Goal: Task Accomplishment & Management: Use online tool/utility

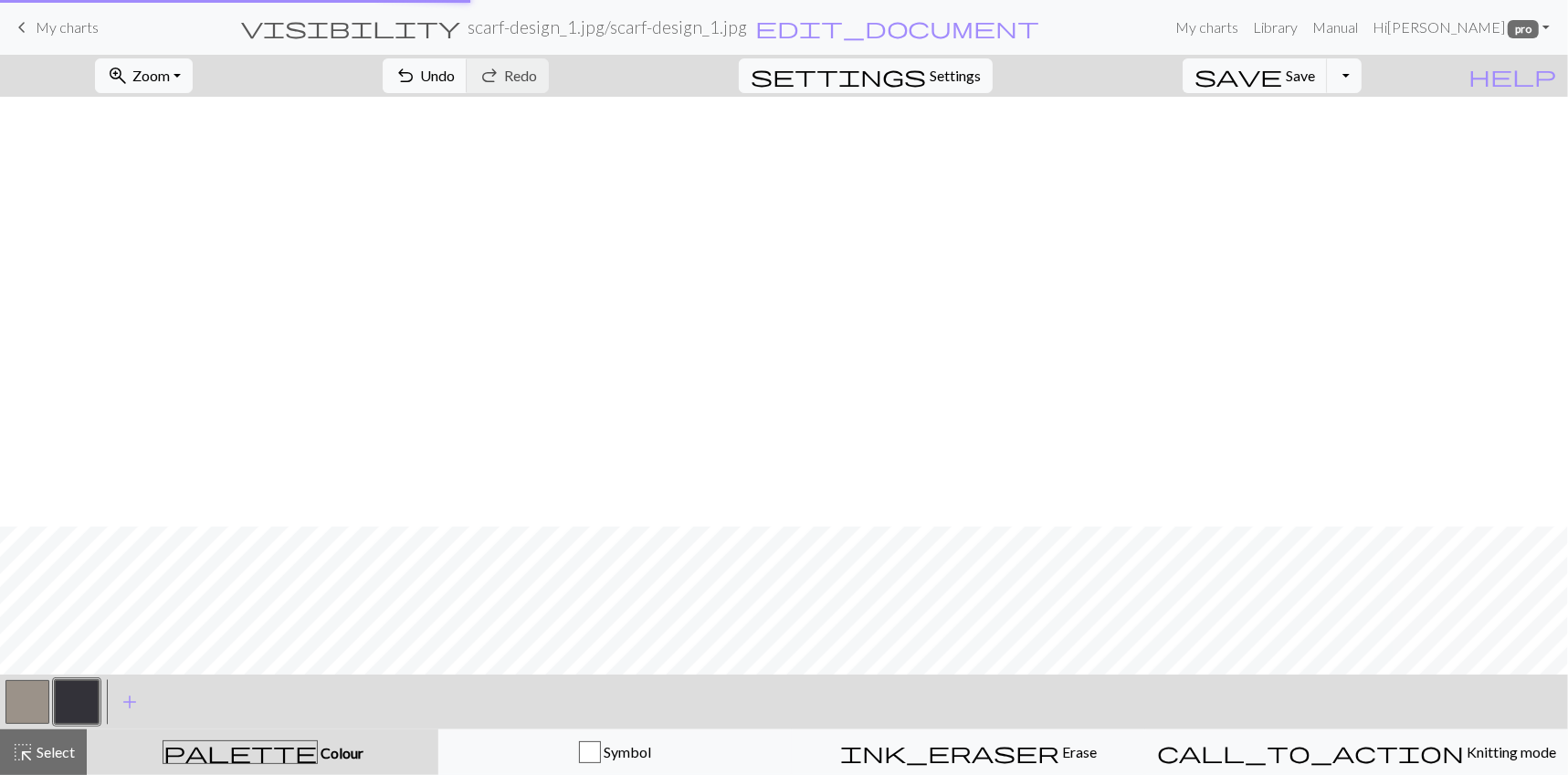
scroll to position [429, 0]
click at [1315, 84] on span "Save" at bounding box center [1300, 75] width 30 height 18
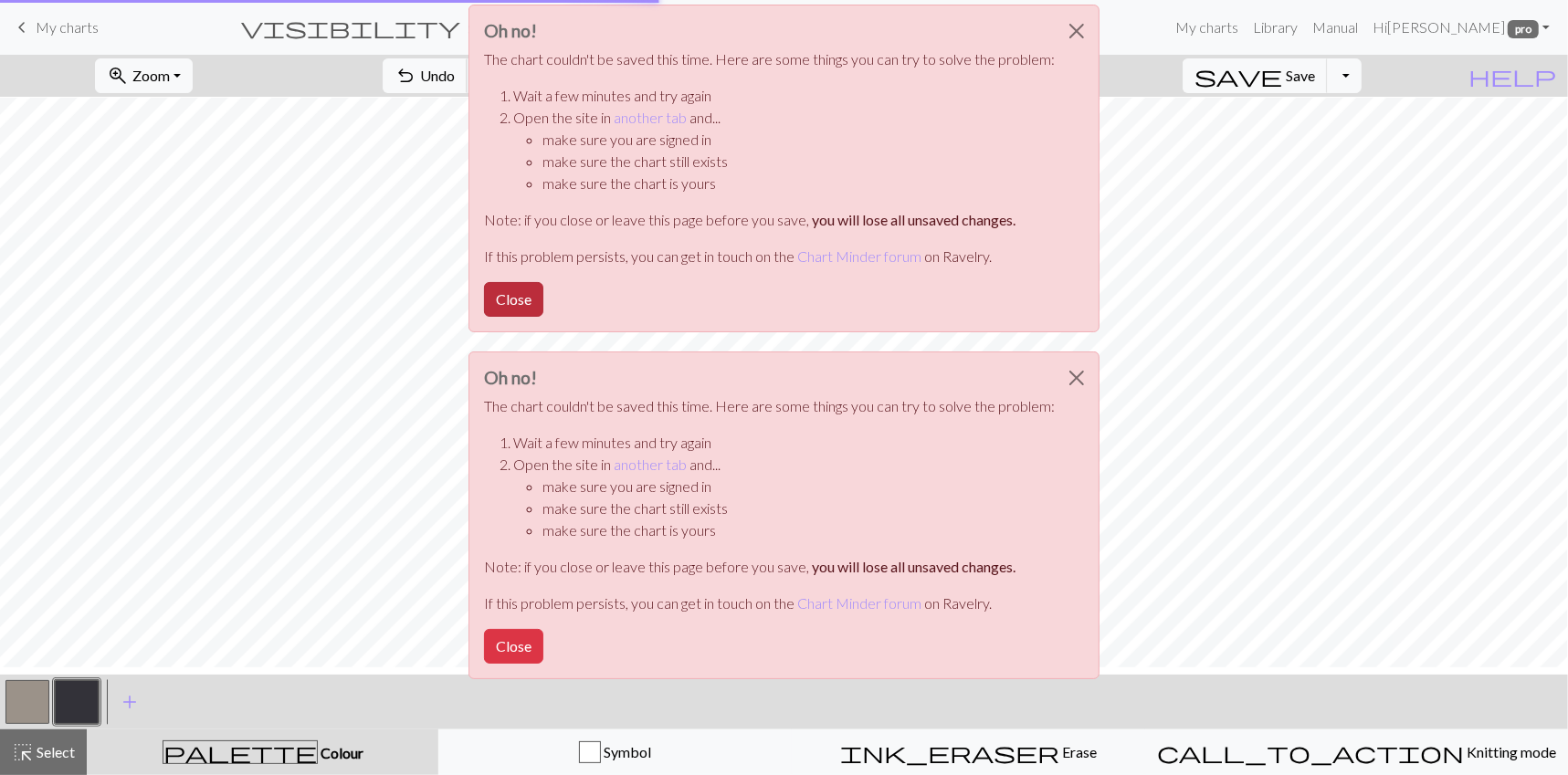
click at [484, 316] on button "Close" at bounding box center [513, 300] width 59 height 35
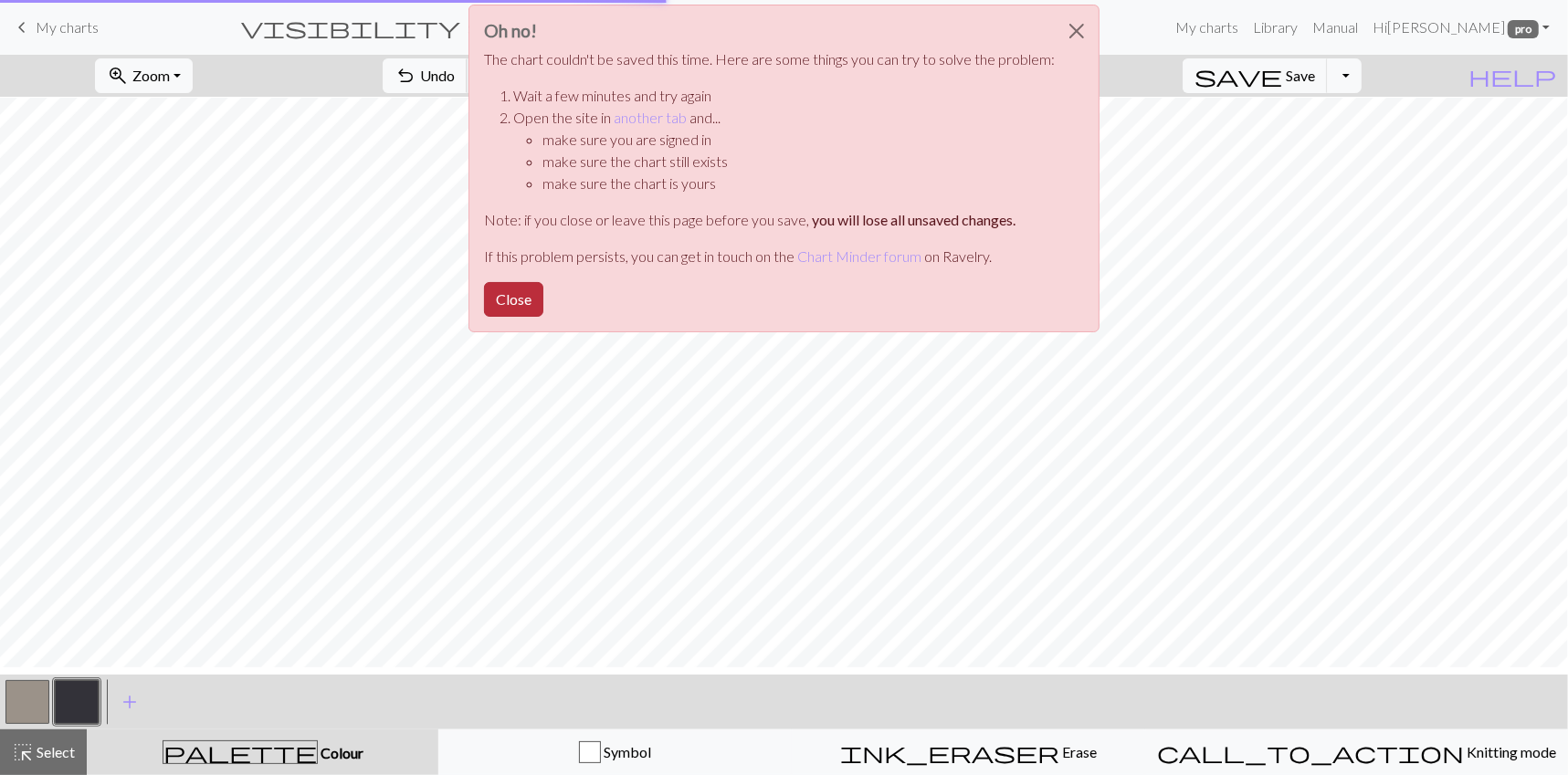
click at [484, 316] on button "Close" at bounding box center [513, 300] width 59 height 35
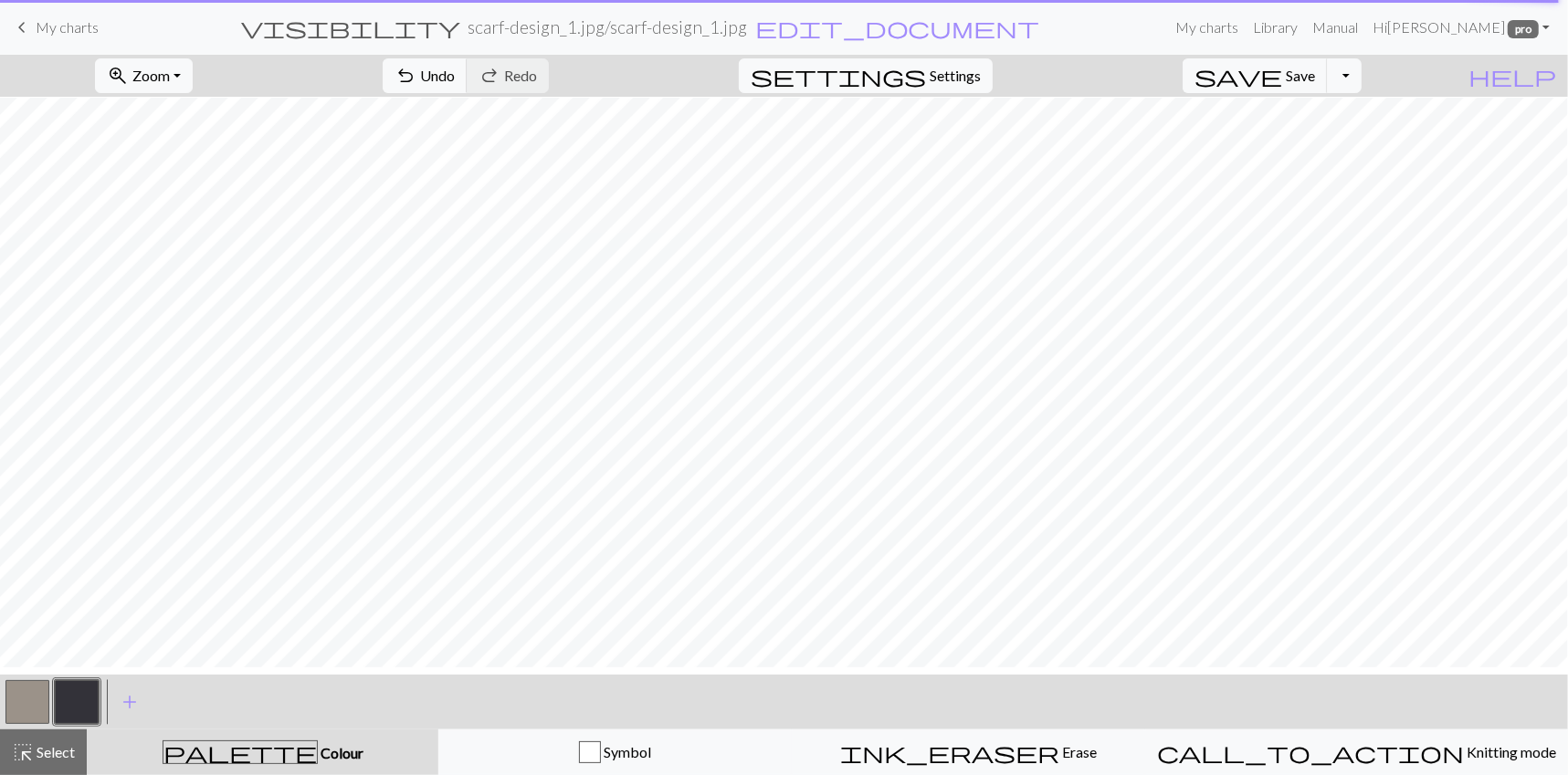
click at [76, 30] on span "My charts" at bounding box center [67, 27] width 63 height 18
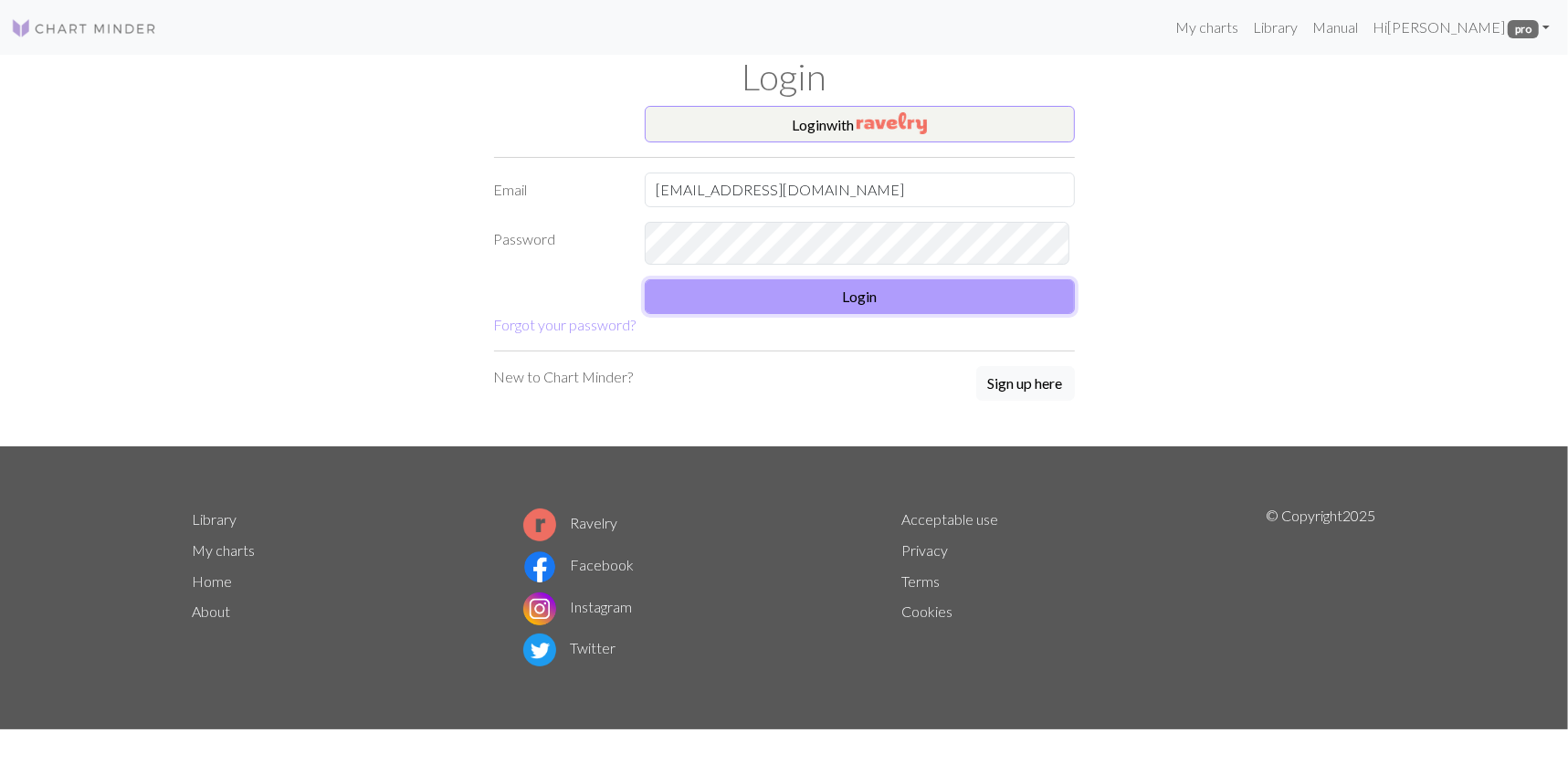
click at [824, 314] on button "Login" at bounding box center [860, 297] width 430 height 35
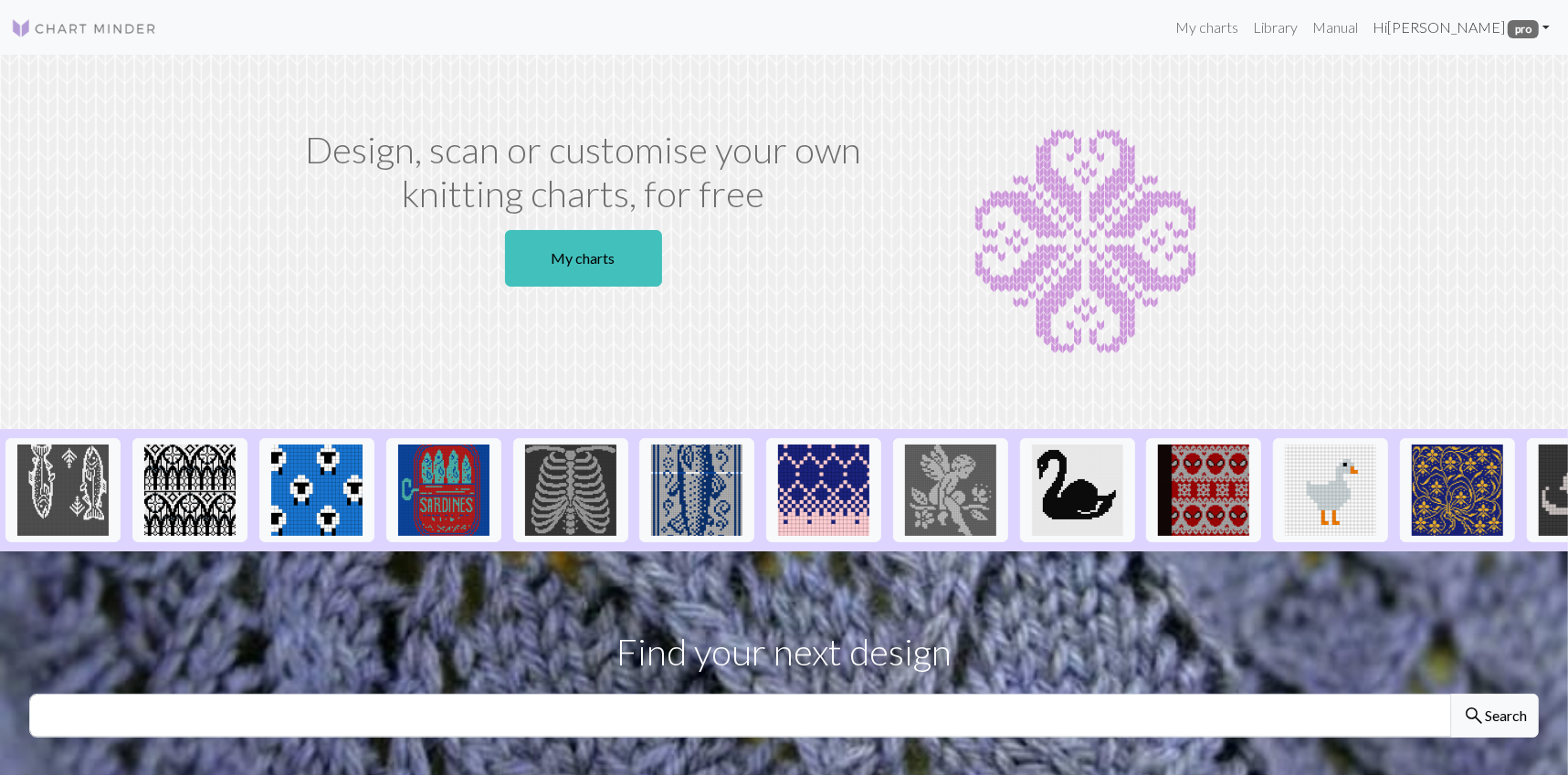
click at [1447, 34] on link "Hi [PERSON_NAME] pro" at bounding box center [1461, 28] width 192 height 37
click at [1427, 37] on link "Hi [PERSON_NAME] pro" at bounding box center [1461, 28] width 192 height 37
click at [1189, 33] on link "My charts" at bounding box center [1207, 28] width 78 height 37
